Goal: Task Accomplishment & Management: Manage account settings

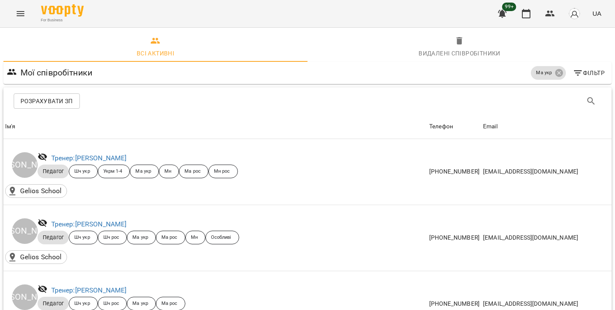
scroll to position [0, 0]
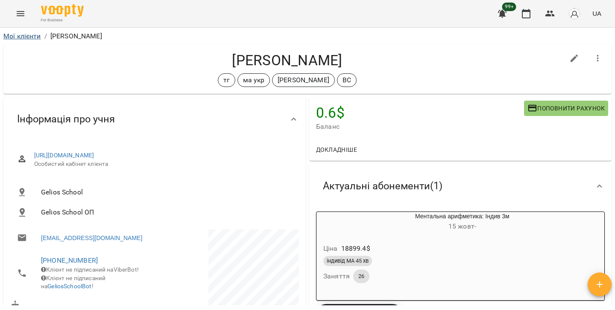
click at [22, 38] on link "Мої клієнти" at bounding box center [22, 36] width 38 height 8
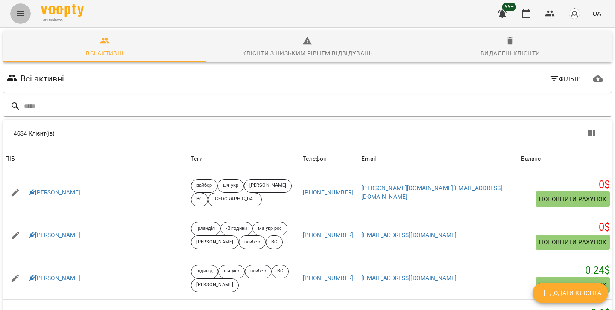
click at [16, 14] on icon "Menu" at bounding box center [20, 14] width 10 height 10
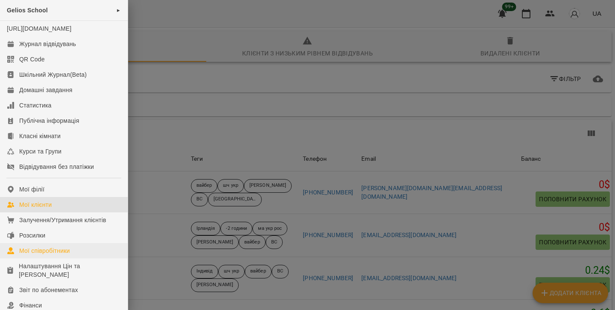
click at [48, 255] on div "Мої співробітники" at bounding box center [44, 251] width 51 height 9
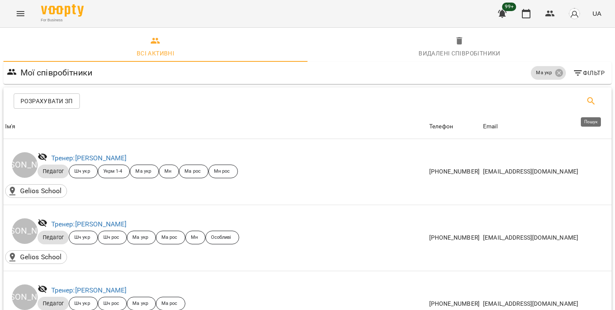
click at [594, 98] on icon "Пошук" at bounding box center [591, 101] width 10 height 10
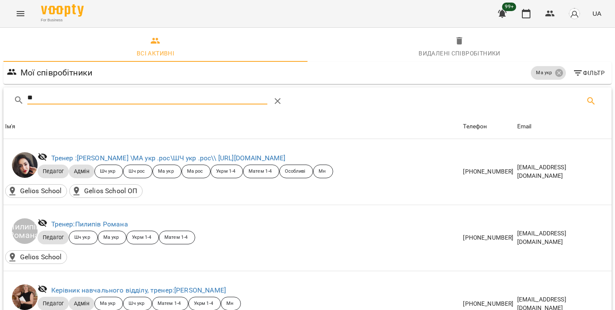
type input "*"
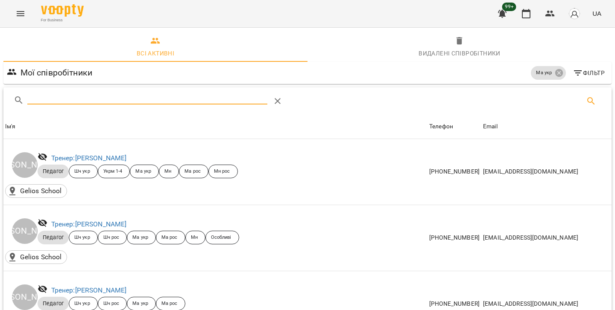
click at [20, 14] on icon "Menu" at bounding box center [21, 13] width 8 height 5
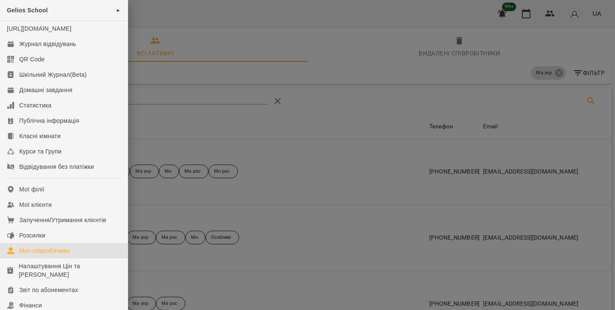
click at [391, 113] on div at bounding box center [307, 155] width 615 height 310
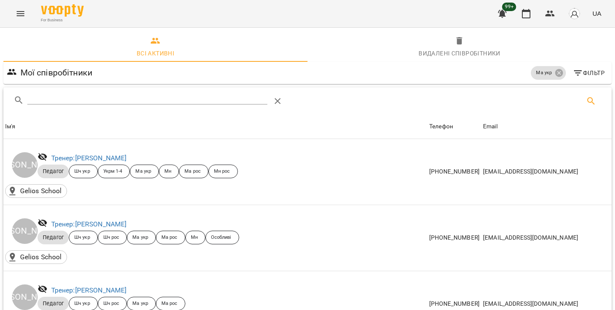
click at [22, 15] on icon "Menu" at bounding box center [20, 14] width 10 height 10
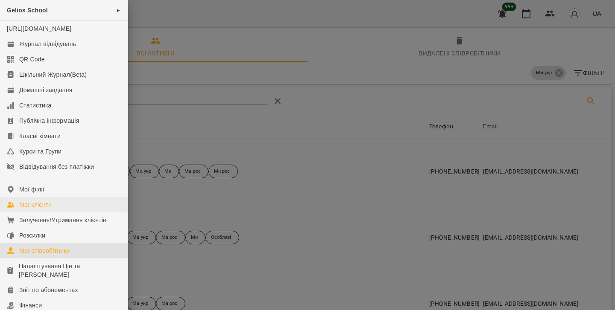
click at [35, 209] on div "Мої клієнти" at bounding box center [35, 205] width 32 height 9
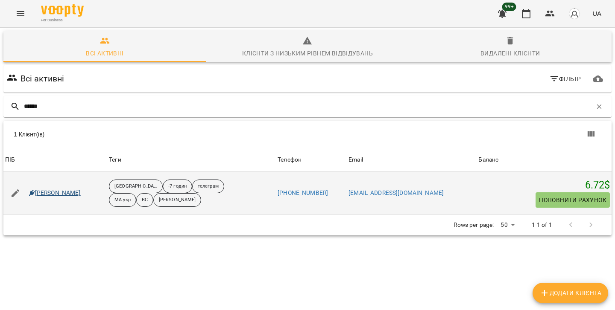
type input "******"
click at [51, 193] on link "[PERSON_NAME]" at bounding box center [55, 193] width 52 height 9
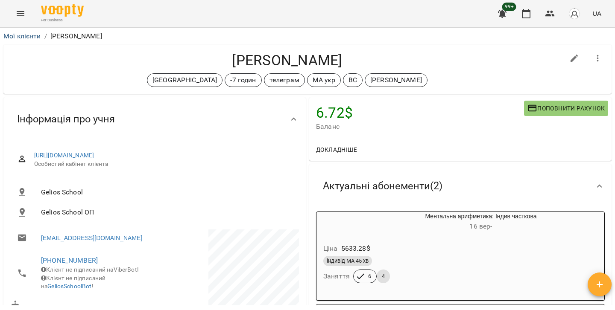
click at [26, 33] on link "Мої клієнти" at bounding box center [22, 36] width 38 height 8
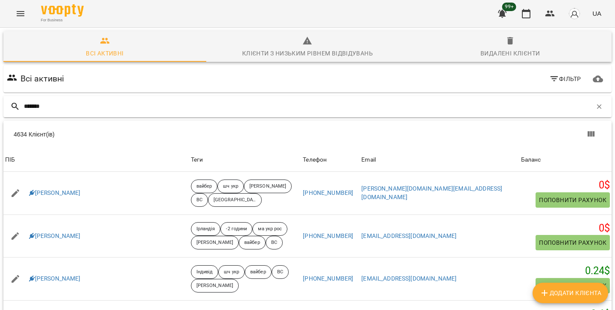
type input "*******"
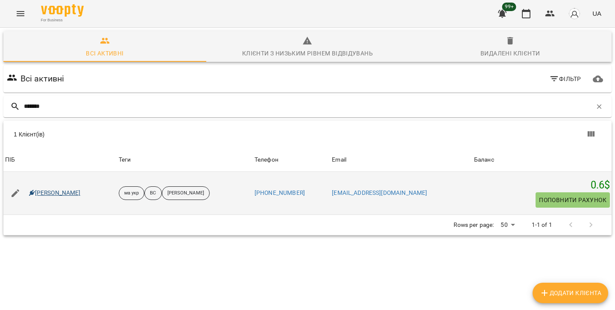
click at [62, 193] on link "[PERSON_NAME]" at bounding box center [55, 193] width 52 height 9
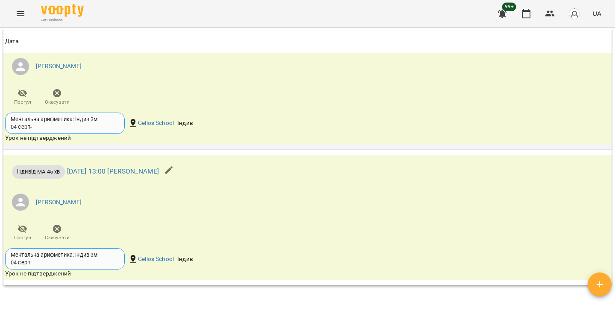
scroll to position [1206, 0]
click at [61, 97] on icon "button" at bounding box center [57, 92] width 10 height 10
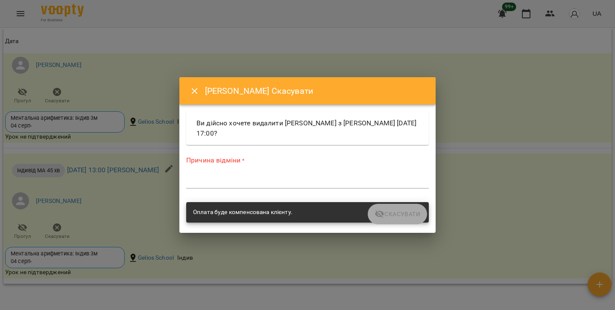
click at [205, 179] on textarea at bounding box center [307, 182] width 242 height 8
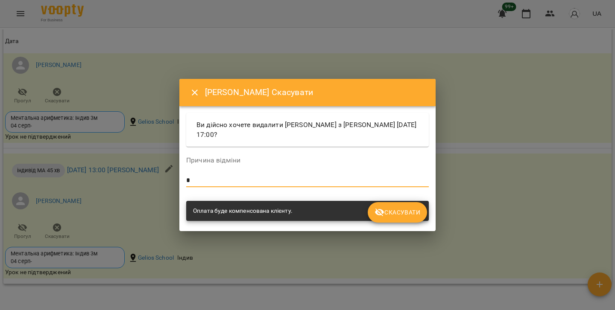
type textarea "*"
click at [392, 218] on button "Скасувати" at bounding box center [397, 212] width 59 height 20
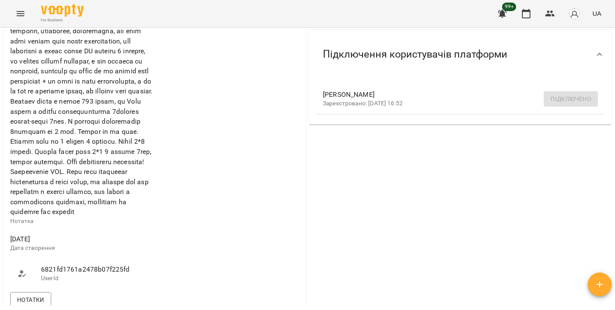
scroll to position [286, 0]
